Goal: Task Accomplishment & Management: Manage account settings

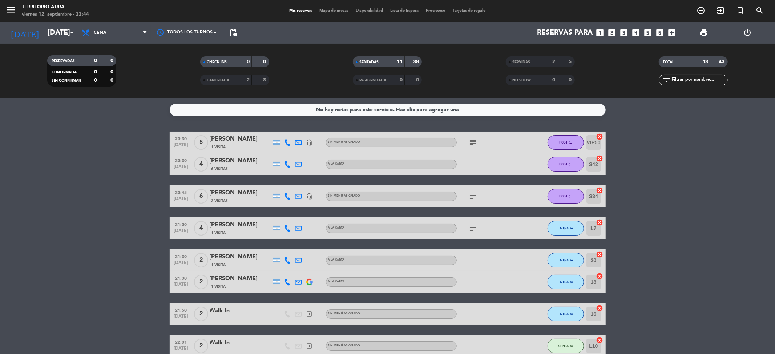
scroll to position [124, 0]
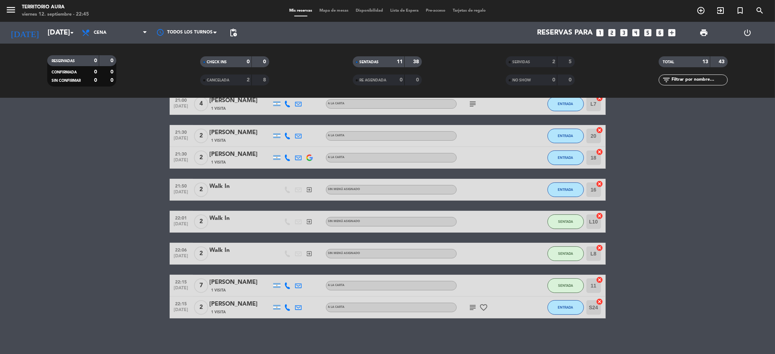
click at [239, 284] on div "[PERSON_NAME]" at bounding box center [241, 281] width 62 height 9
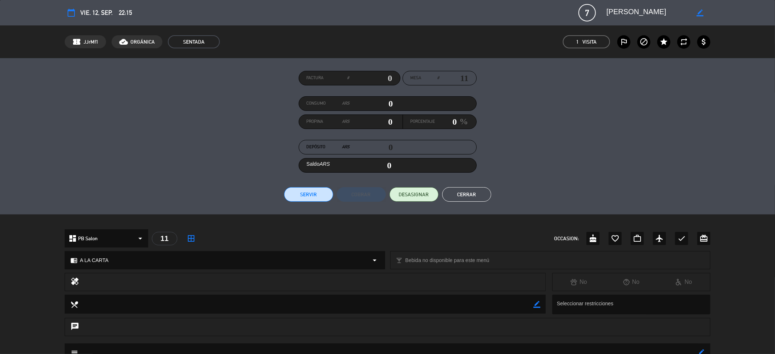
click at [588, 13] on span "7" at bounding box center [586, 12] width 17 height 17
click at [699, 9] on div "border_color" at bounding box center [699, 12] width 21 height 13
click at [702, 12] on icon "border_color" at bounding box center [699, 12] width 7 height 7
click at [591, 12] on span "7" at bounding box center [586, 12] width 17 height 17
click at [567, 17] on div "calendar_today vie. 12, sep. 22:15 7 Ana Malena Moreno phone mail_outline" at bounding box center [388, 12] width 646 height 17
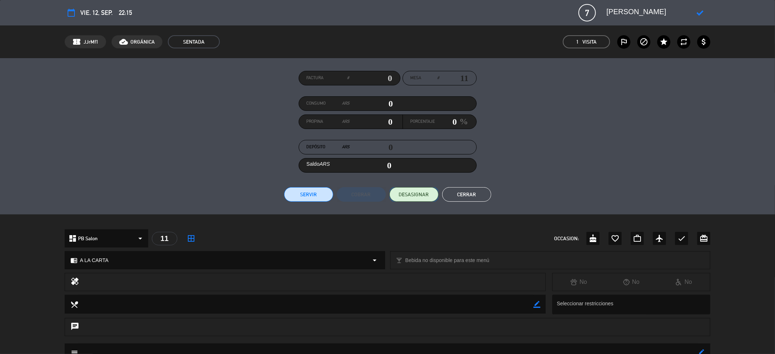
click at [411, 198] on span "DESASIGNAR" at bounding box center [414, 195] width 30 height 8
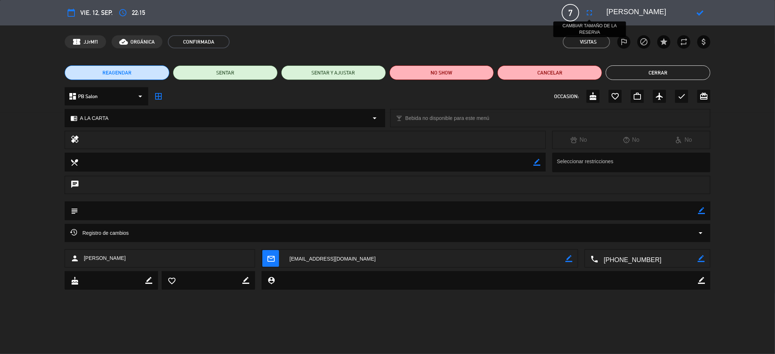
click at [590, 13] on icon "fullscreen" at bounding box center [589, 12] width 9 height 9
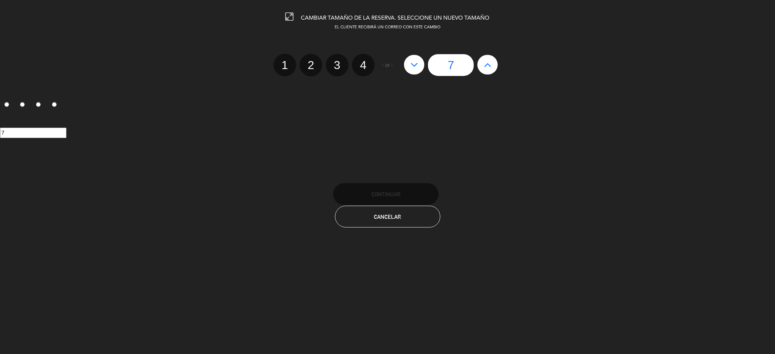
click at [487, 62] on icon at bounding box center [488, 65] width 8 height 12
type input "8"
click at [402, 180] on div "CAMBIAR TAMAÑO DE LA RESERVA. SELECCIONE UN NUEVO TAMAÑO EL CLIENTE RECIBIRÁ UN…" at bounding box center [387, 177] width 775 height 354
click at [400, 195] on span "Continuar" at bounding box center [385, 194] width 29 height 6
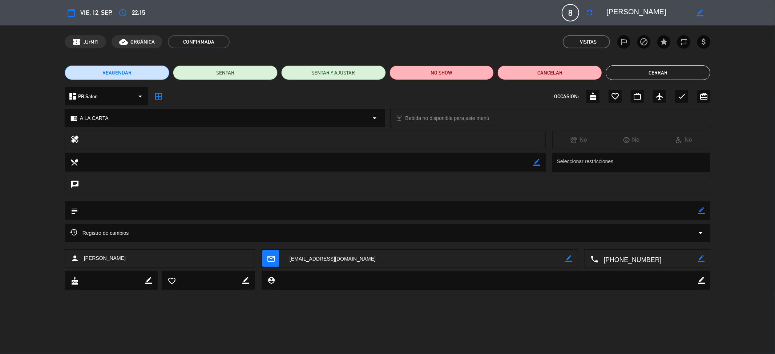
click at [663, 69] on button "Cerrar" at bounding box center [657, 72] width 105 height 15
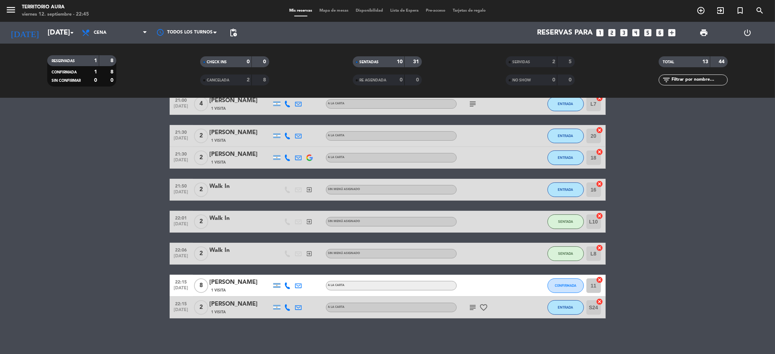
click at [334, 9] on span "Mapa de mesas" at bounding box center [334, 11] width 36 height 4
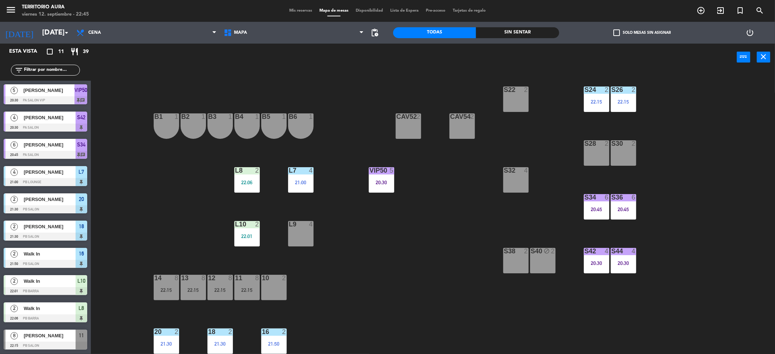
click at [344, 278] on div "S22 2 S24 2 22:15 S26 2 22:15 B3 1 B4 1 B5 1 B6 1 B1 1 B2 1 CAV52 2 CAV54 2 S28…" at bounding box center [436, 214] width 676 height 283
click at [298, 9] on span "Mis reservas" at bounding box center [300, 11] width 30 height 4
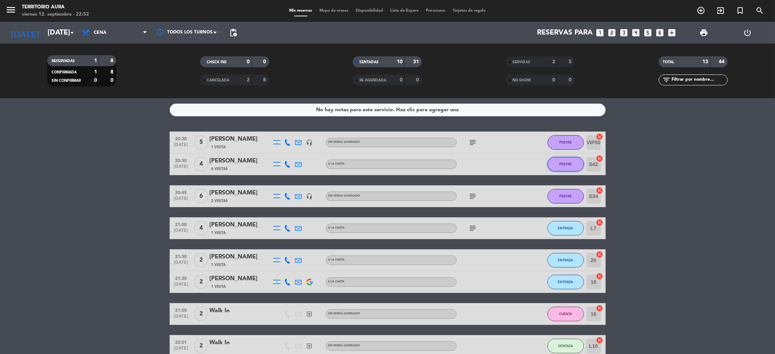
click at [569, 160] on button "POSTRE" at bounding box center [565, 164] width 36 height 15
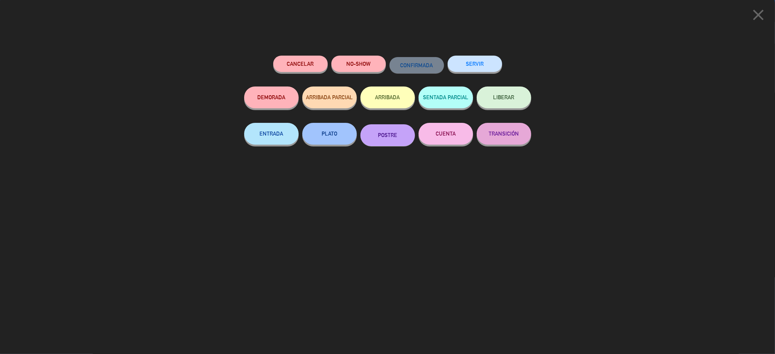
click at [437, 136] on button "CUENTA" at bounding box center [445, 134] width 54 height 22
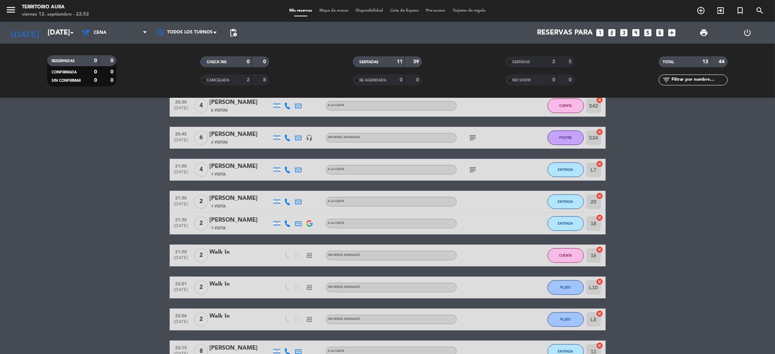
scroll to position [124, 0]
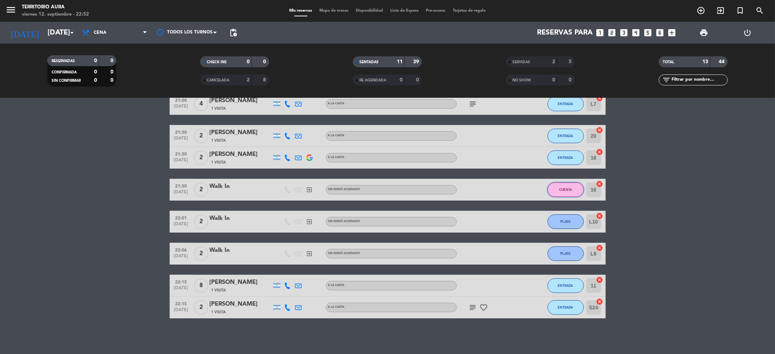
click at [569, 188] on span "CUENTA" at bounding box center [565, 189] width 13 height 4
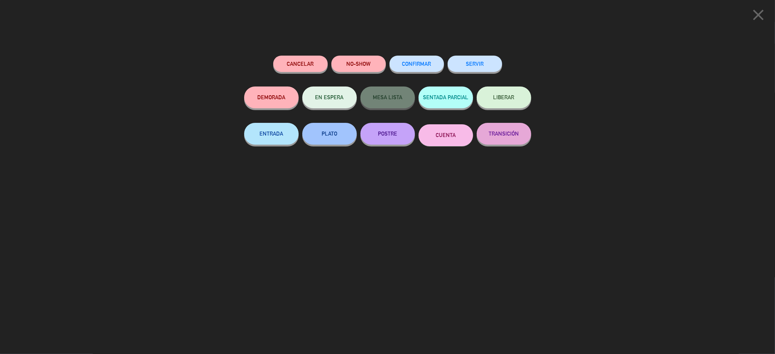
click at [484, 66] on button "SERVIR" at bounding box center [474, 64] width 54 height 16
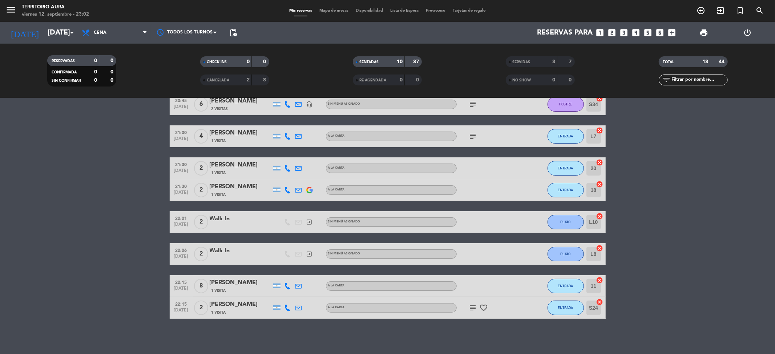
scroll to position [92, 0]
click at [567, 134] on span "ENTRADA" at bounding box center [565, 136] width 15 height 4
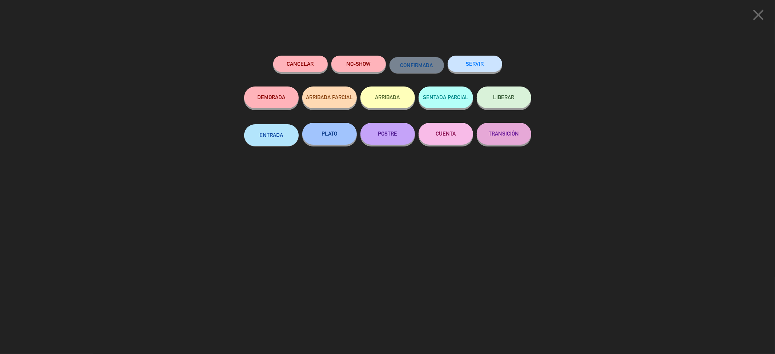
click at [408, 135] on button "POSTRE" at bounding box center [387, 134] width 54 height 22
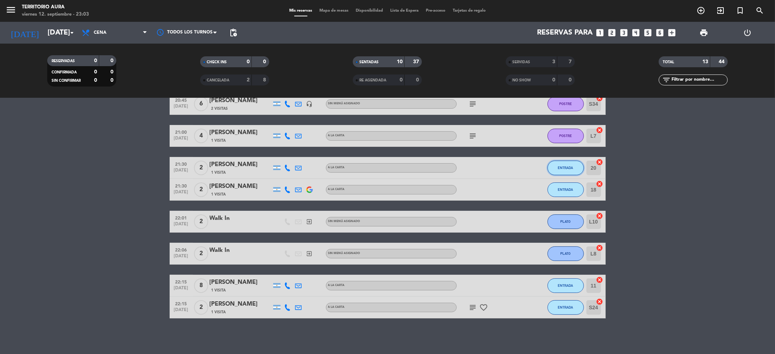
click at [565, 169] on span "ENTRADA" at bounding box center [565, 168] width 15 height 4
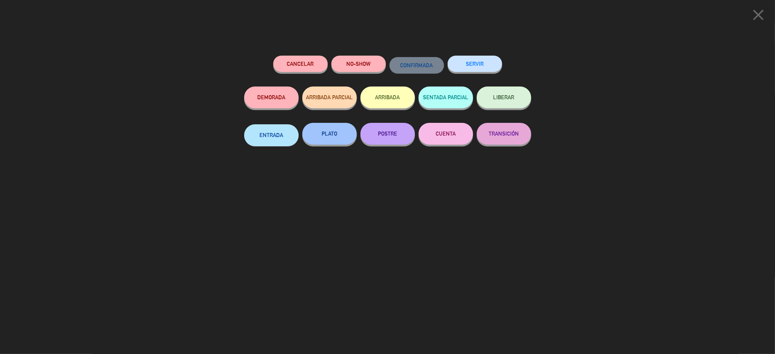
click at [401, 137] on button "POSTRE" at bounding box center [387, 134] width 54 height 22
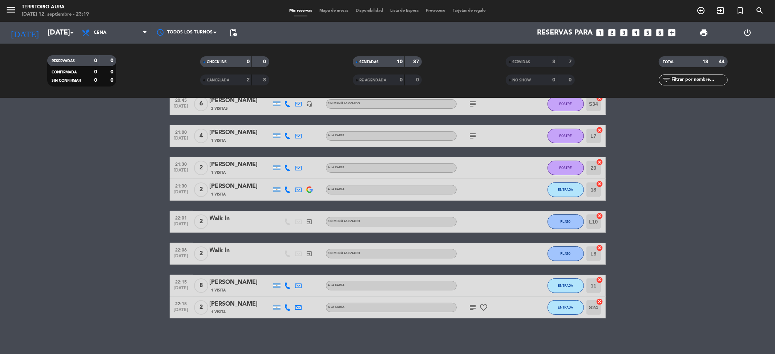
drag, startPoint x: 409, startPoint y: 218, endPoint x: 432, endPoint y: 241, distance: 32.4
click at [426, 238] on div "20:30 sep. 12 5 Mariana Aban 1 Visita headset_mic Sin menú asignado subject POS…" at bounding box center [388, 178] width 436 height 279
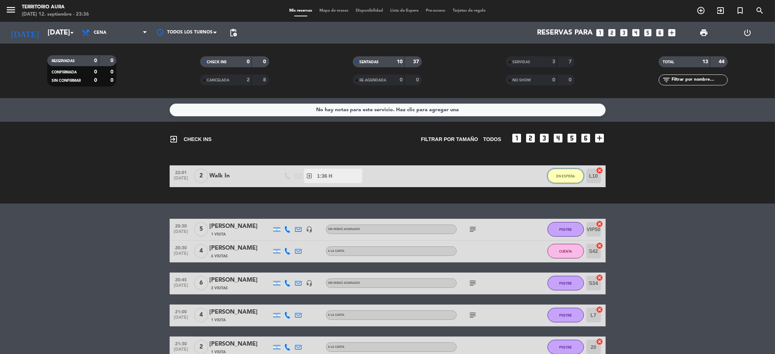
click at [571, 173] on button "EN ESPERA" at bounding box center [565, 176] width 36 height 15
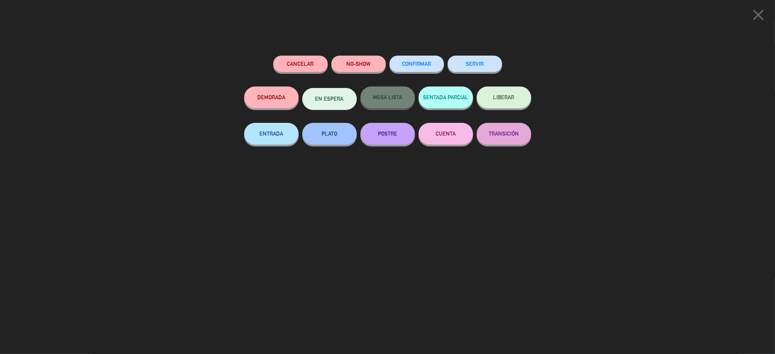
click at [491, 62] on button "SERVIR" at bounding box center [474, 64] width 54 height 16
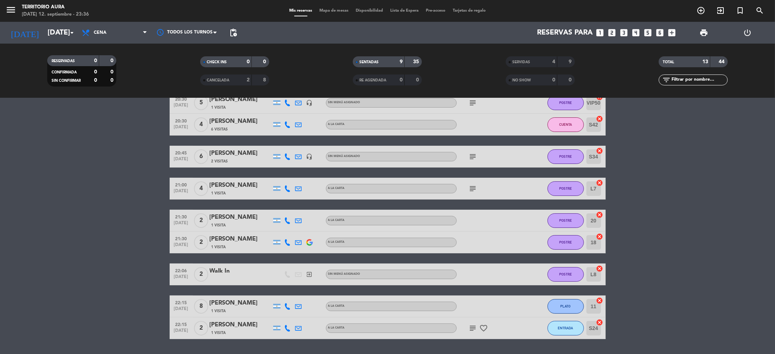
scroll to position [60, 0]
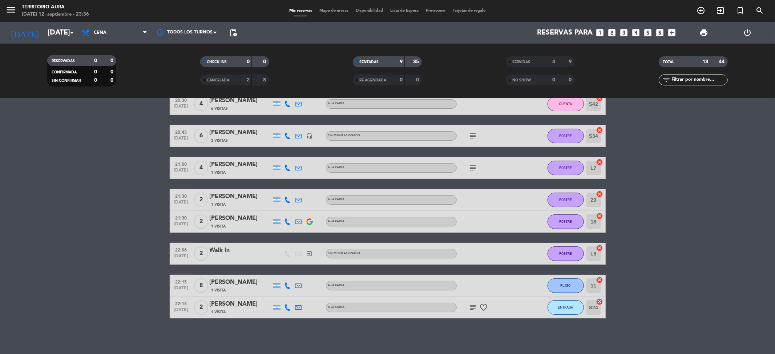
click at [538, 65] on div "SERVIDAS" at bounding box center [523, 62] width 33 height 8
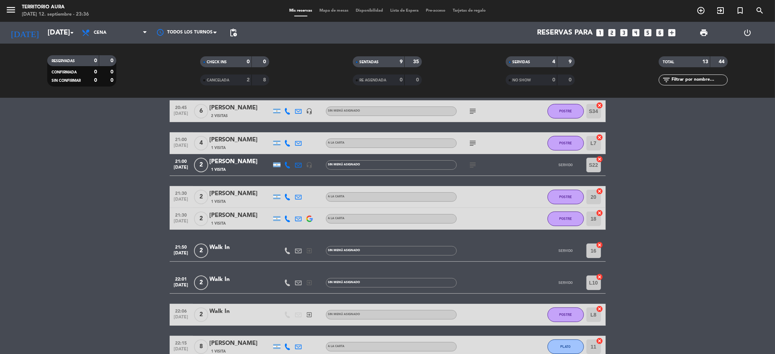
scroll to position [178, 0]
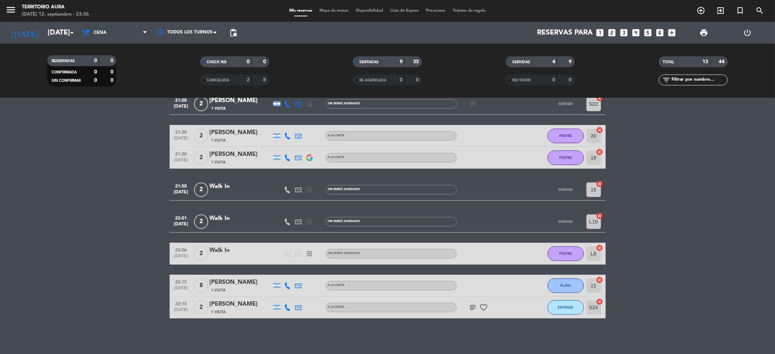
click at [532, 66] on div "SERVIDAS" at bounding box center [523, 62] width 33 height 8
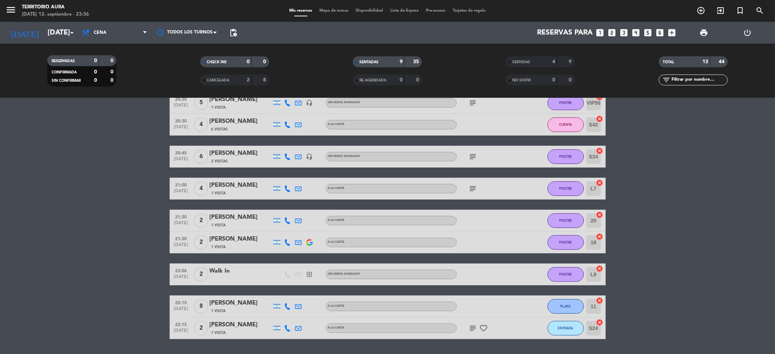
scroll to position [60, 0]
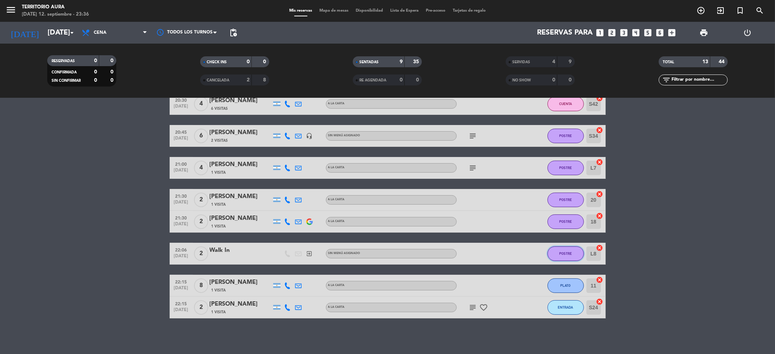
click at [574, 255] on button "POSTRE" at bounding box center [565, 253] width 36 height 15
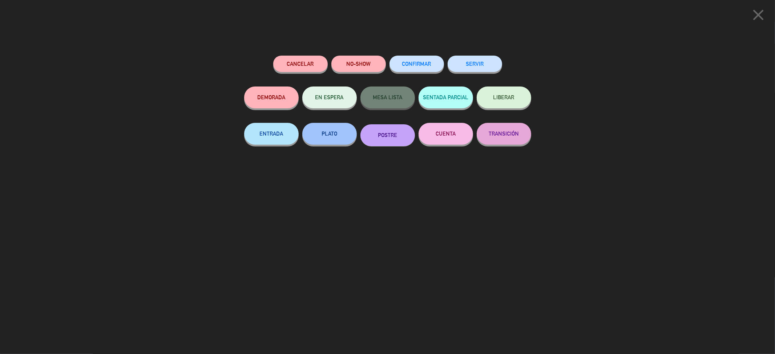
click at [443, 135] on button "CUENTA" at bounding box center [445, 134] width 54 height 22
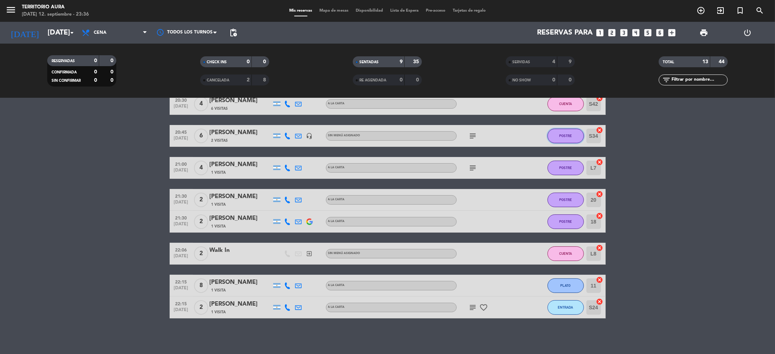
click at [573, 139] on button "POSTRE" at bounding box center [565, 136] width 36 height 15
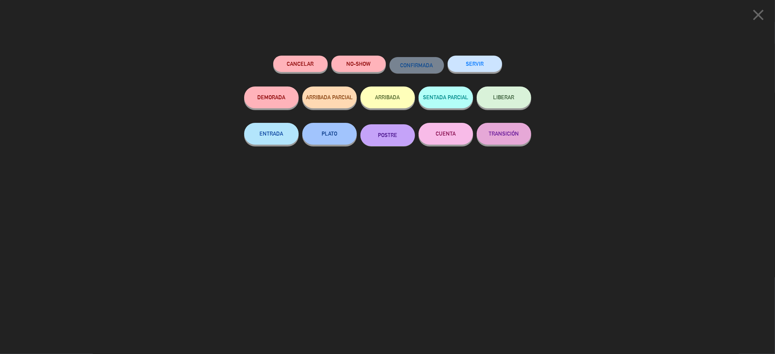
click at [456, 131] on button "CUENTA" at bounding box center [445, 134] width 54 height 22
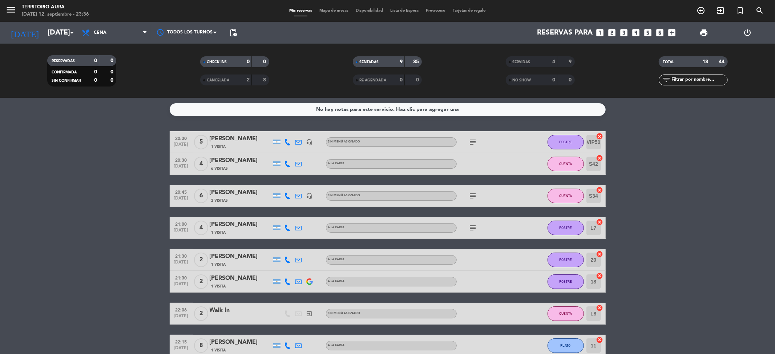
scroll to position [0, 0]
click at [564, 163] on span "CUENTA" at bounding box center [565, 164] width 13 height 4
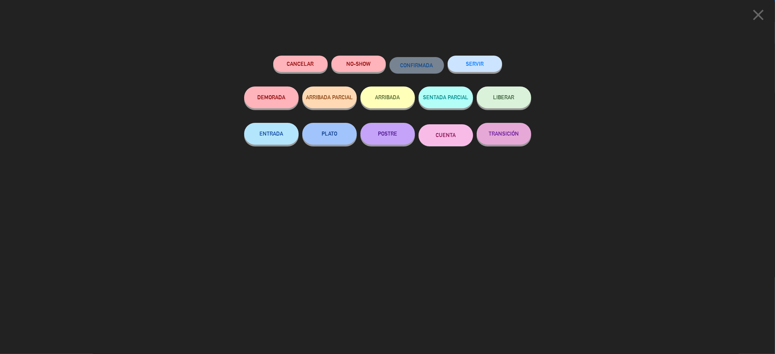
click at [486, 64] on button "SERVIR" at bounding box center [474, 64] width 54 height 16
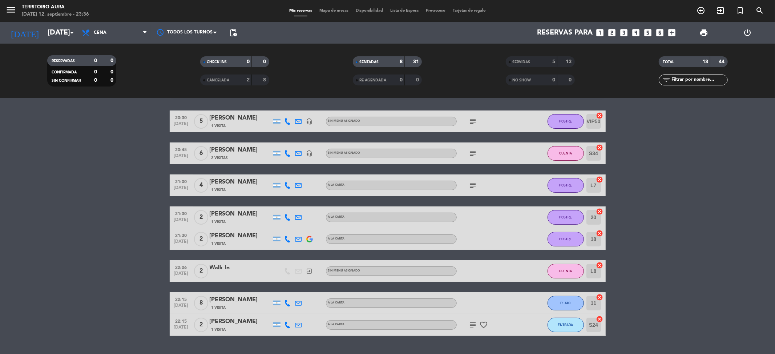
scroll to position [38, 0]
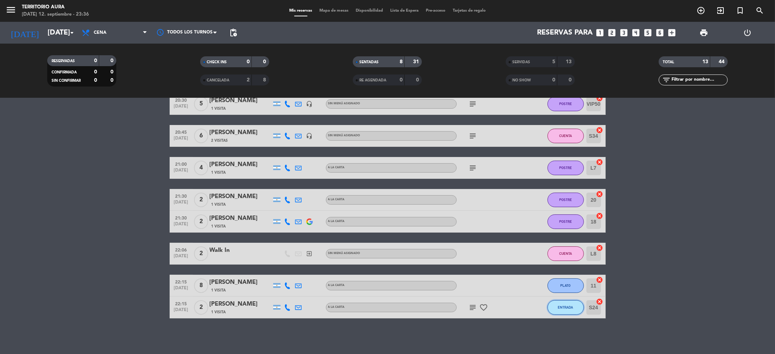
click at [561, 307] on span "ENTRADA" at bounding box center [565, 307] width 15 height 4
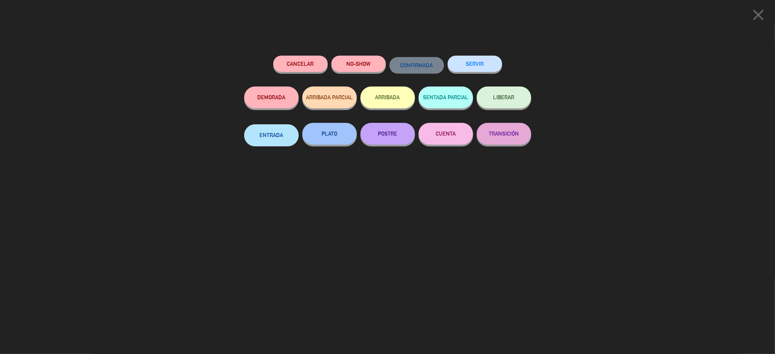
click at [389, 133] on button "POSTRE" at bounding box center [387, 134] width 54 height 22
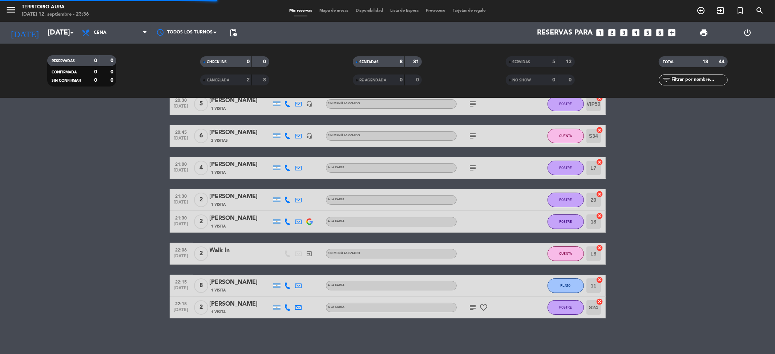
click at [648, 251] on bookings-row "20:30 [DATE] 5 [PERSON_NAME] 1 Visita headset_mic Sin menú asignado subject POS…" at bounding box center [387, 205] width 775 height 225
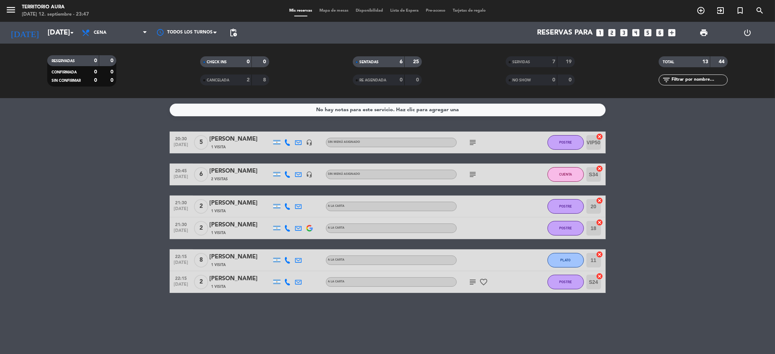
scroll to position [0, 0]
click at [563, 140] on span "POSTRE" at bounding box center [565, 142] width 13 height 4
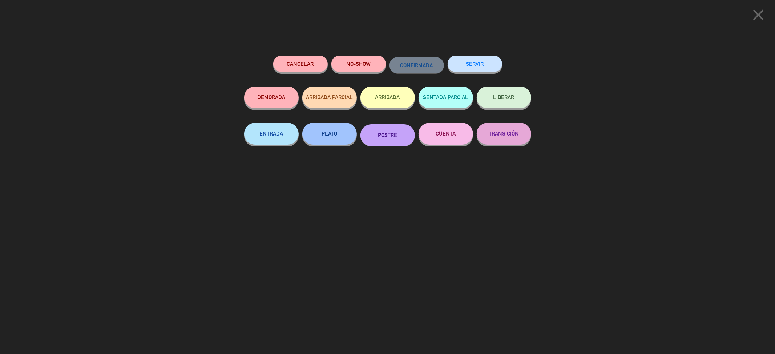
click at [445, 140] on button "CUENTA" at bounding box center [445, 134] width 54 height 22
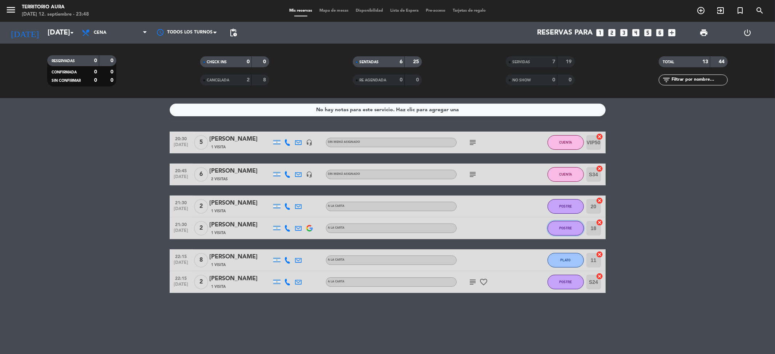
click at [574, 230] on button "POSTRE" at bounding box center [565, 228] width 36 height 15
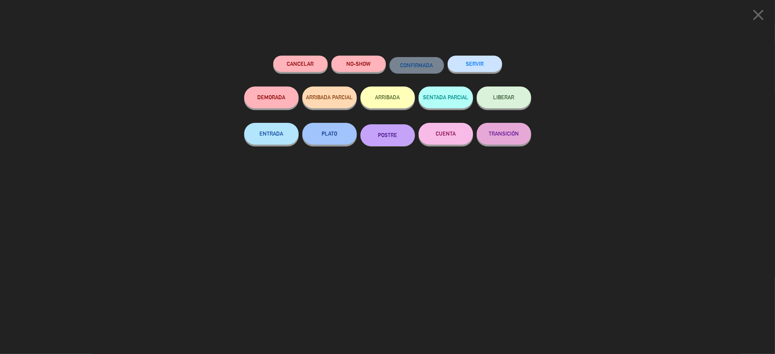
click at [763, 12] on icon "close" at bounding box center [758, 15] width 18 height 18
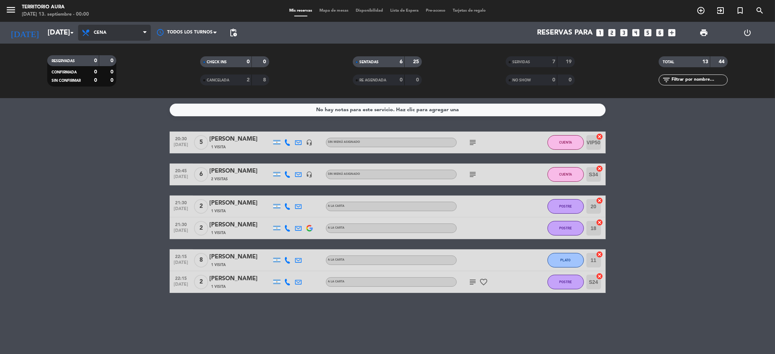
click at [78, 36] on span "Cena" at bounding box center [114, 33] width 73 height 16
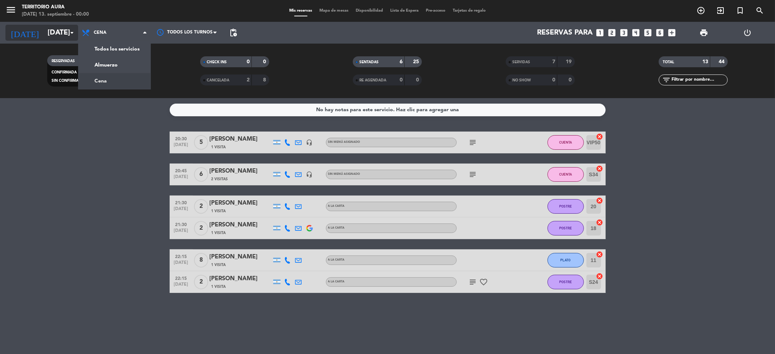
click at [57, 33] on input "[DATE]" at bounding box center [90, 33] width 92 height 16
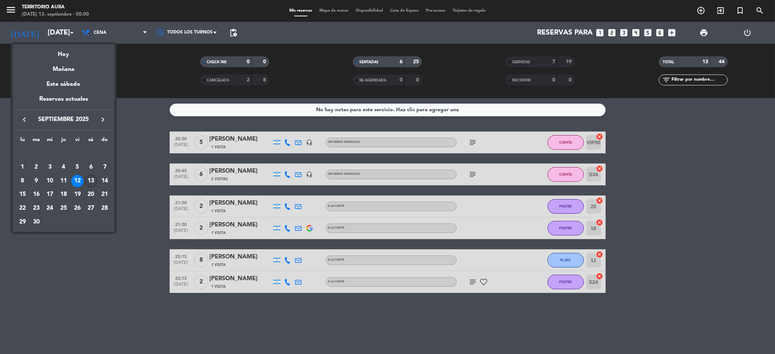
click at [94, 177] on div "13" at bounding box center [91, 181] width 12 height 12
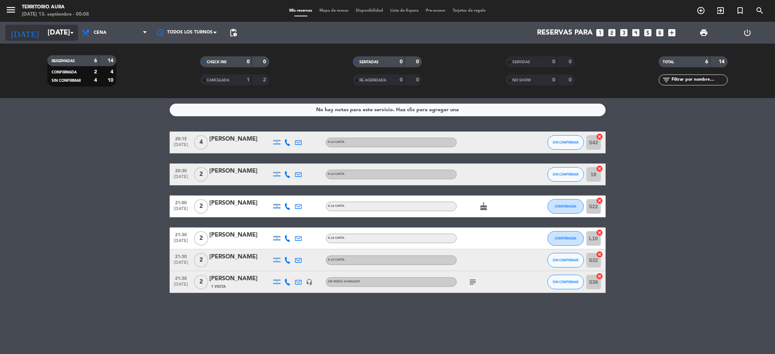
click at [48, 39] on input "[DATE]" at bounding box center [90, 33] width 92 height 16
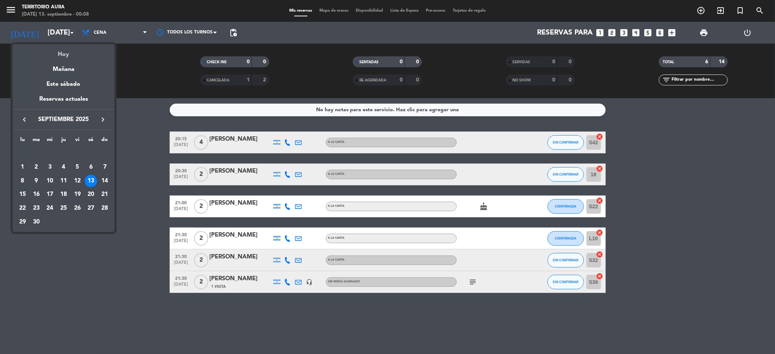
click at [57, 54] on div "Hoy" at bounding box center [64, 51] width 102 height 15
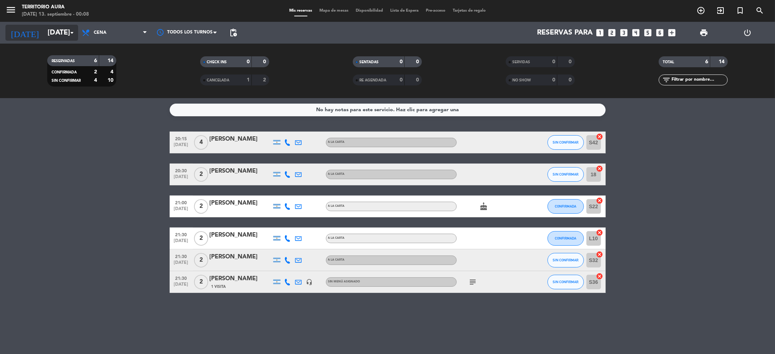
click at [65, 35] on input "[DATE]" at bounding box center [90, 33] width 92 height 16
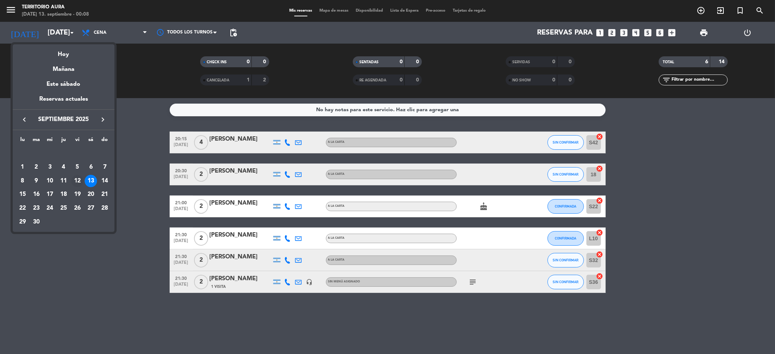
click at [76, 178] on div "12" at bounding box center [77, 181] width 12 height 12
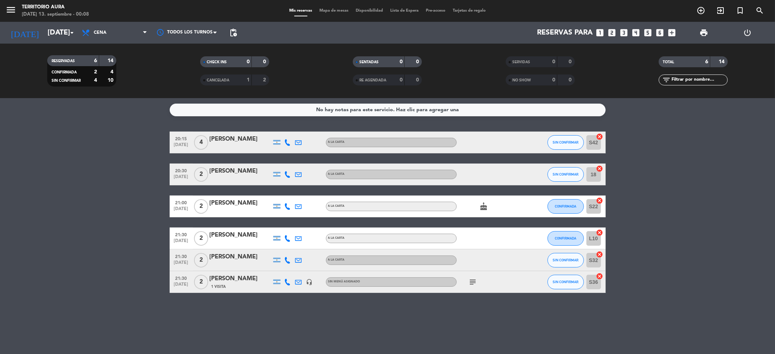
type input "[DATE]"
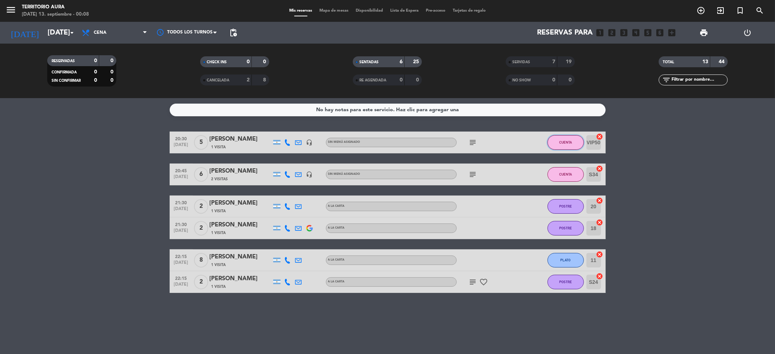
click at [556, 147] on button "CUENTA" at bounding box center [565, 142] width 36 height 15
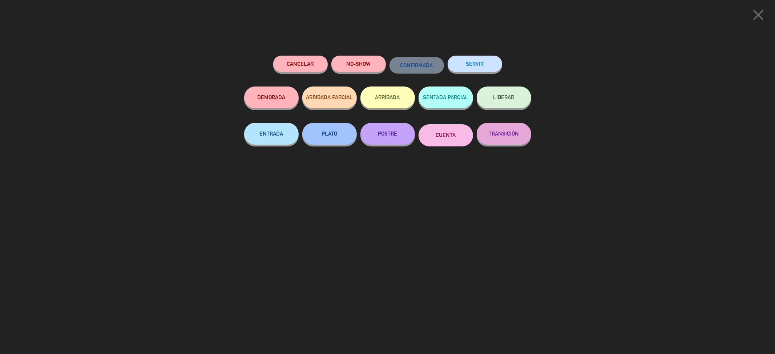
click at [466, 62] on button "SERVIR" at bounding box center [474, 64] width 54 height 16
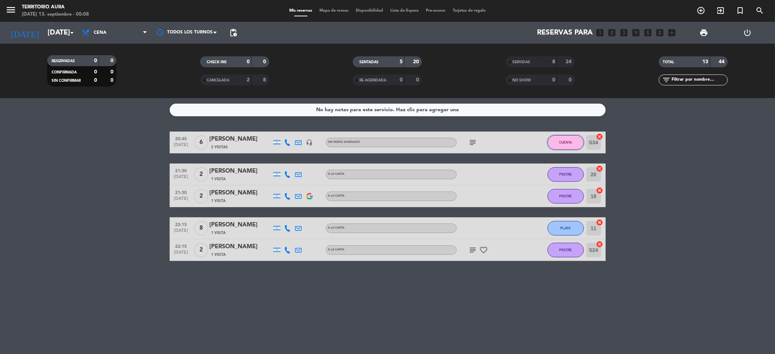
click at [554, 142] on button "CUENTA" at bounding box center [565, 142] width 36 height 15
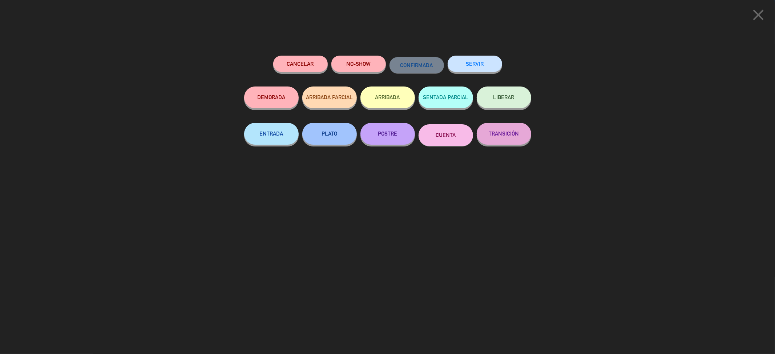
click at [484, 64] on button "SERVIR" at bounding box center [474, 64] width 54 height 16
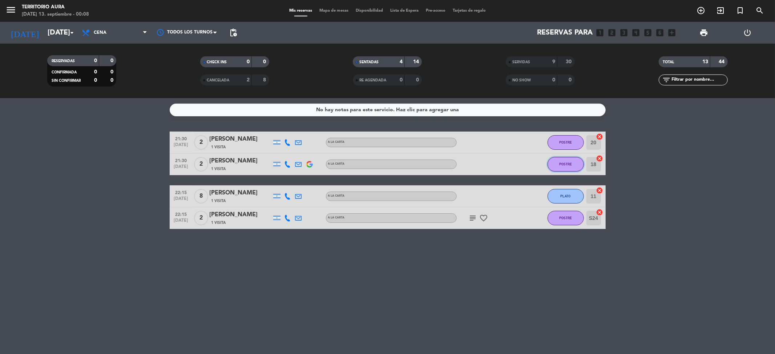
click at [557, 169] on button "POSTRE" at bounding box center [565, 164] width 36 height 15
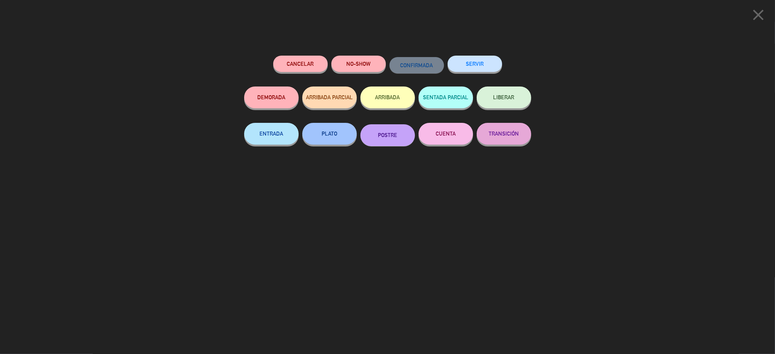
click at [756, 18] on icon "close" at bounding box center [758, 15] width 18 height 18
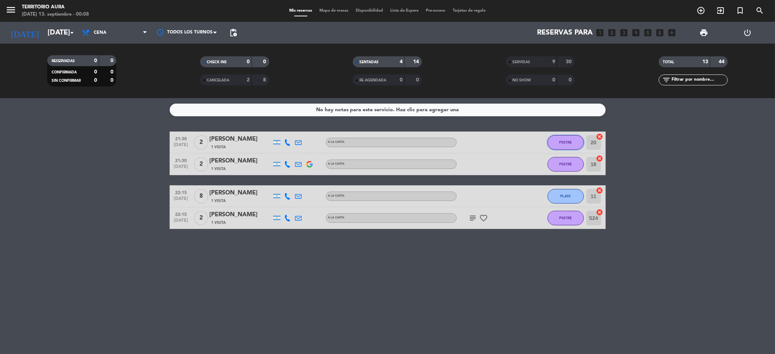
click at [577, 140] on button "POSTRE" at bounding box center [565, 142] width 36 height 15
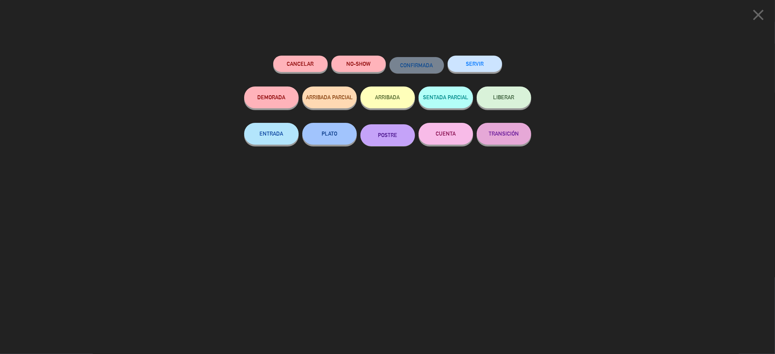
click at [481, 66] on button "SERVIR" at bounding box center [474, 64] width 54 height 16
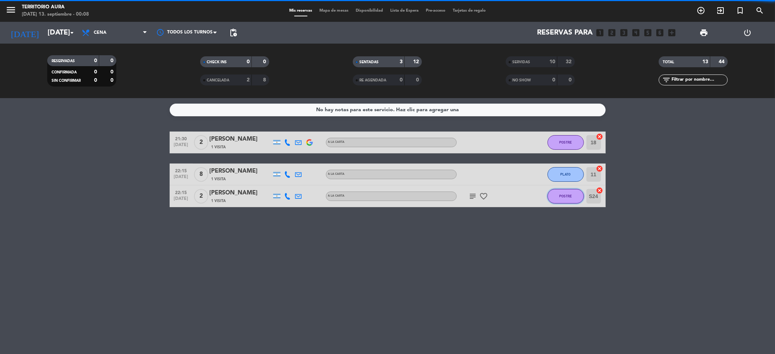
click at [560, 192] on button "POSTRE" at bounding box center [565, 196] width 36 height 15
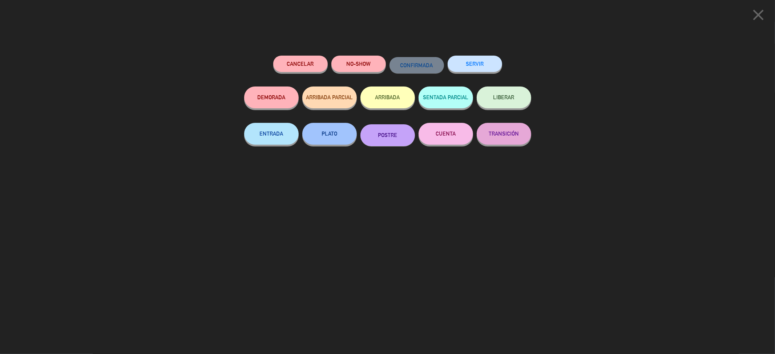
click at [477, 62] on button "SERVIR" at bounding box center [474, 64] width 54 height 16
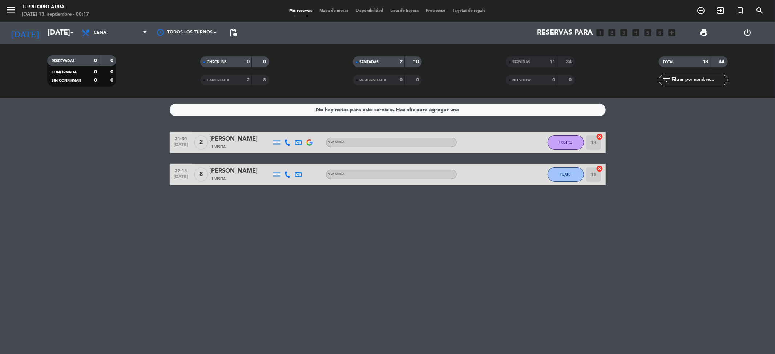
click at [285, 305] on div "No hay notas para este servicio. Haz clic para agregar una 21:30 [DATE] 2 [PERS…" at bounding box center [387, 226] width 775 height 256
click at [118, 255] on div "No hay notas para este servicio. Haz clic para agregar una 21:30 [DATE] 2 [PERS…" at bounding box center [387, 226] width 775 height 256
click at [555, 62] on div "SERVIDAS 11 34" at bounding box center [540, 61] width 69 height 11
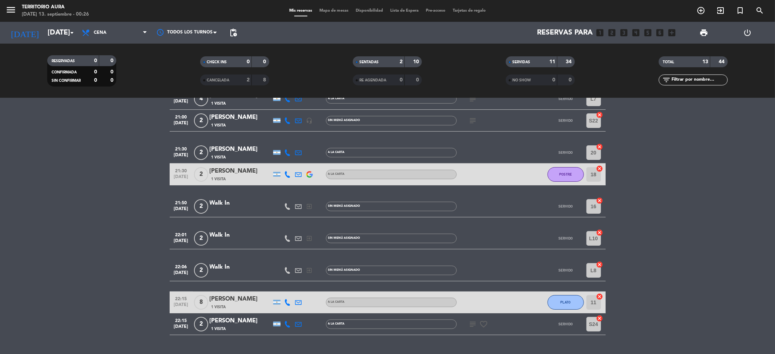
scroll to position [178, 0]
